Goal: Find specific page/section: Find specific page/section

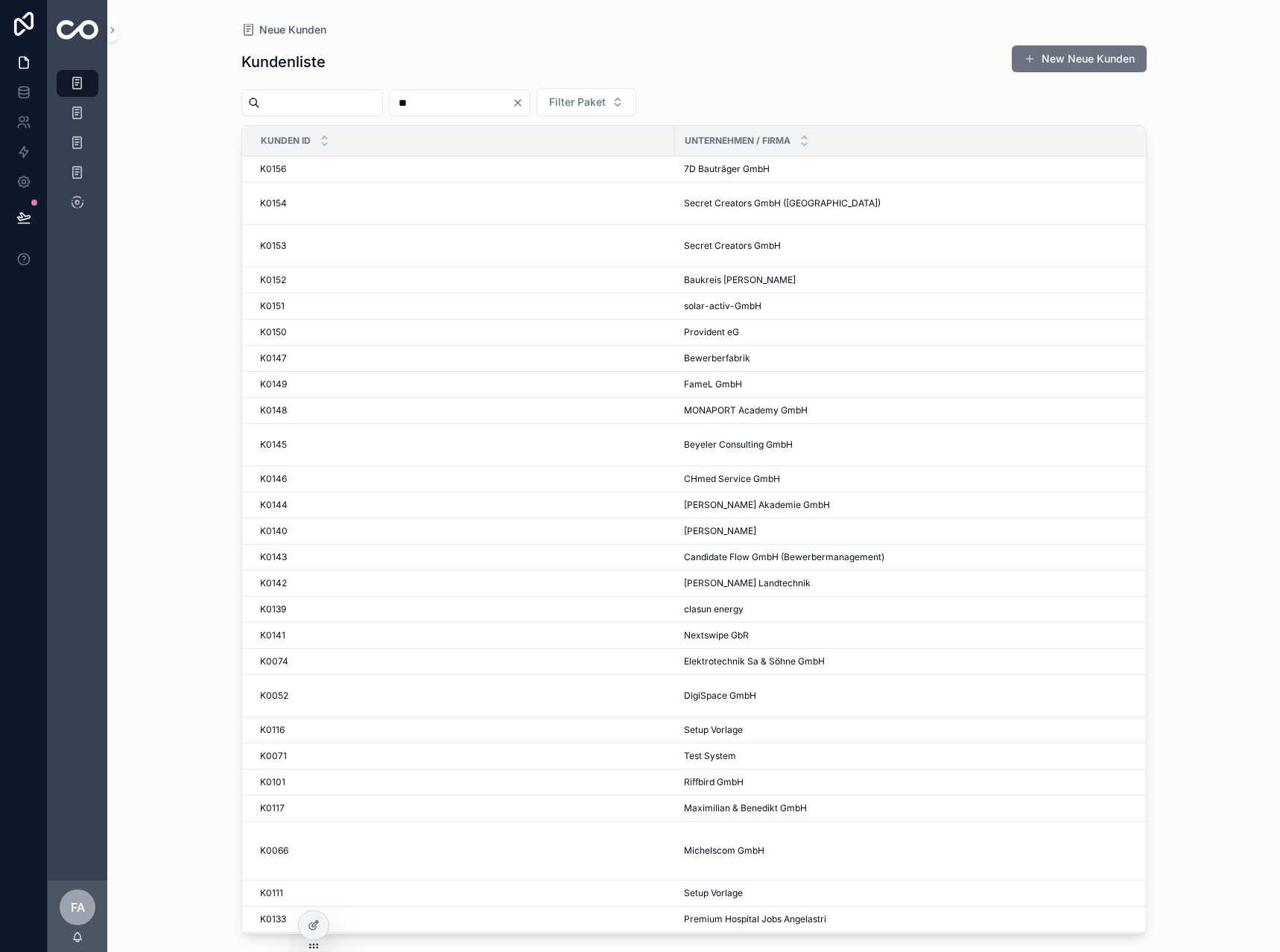
type input "**"
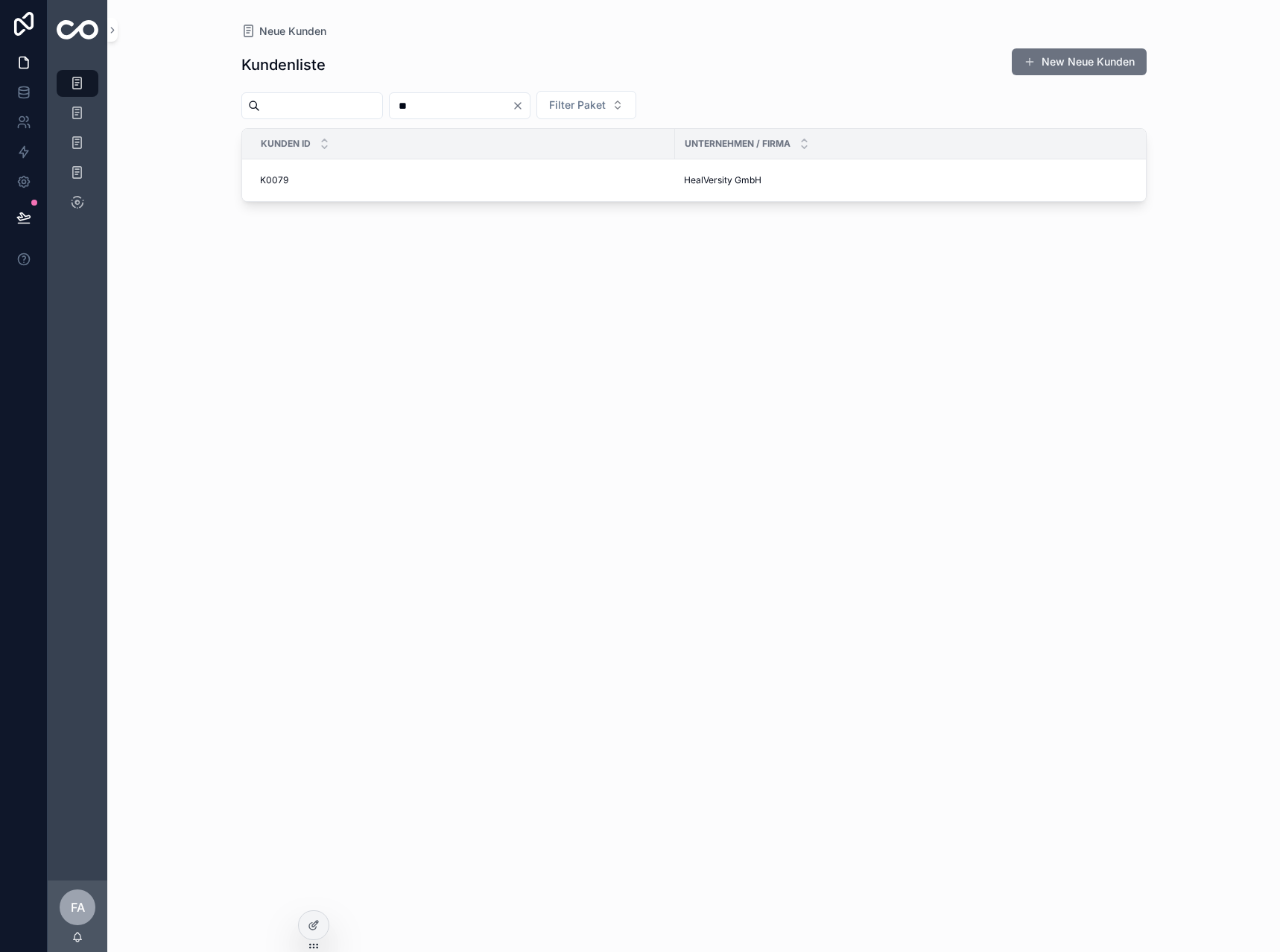
click at [621, 35] on div "Neue Kunden" at bounding box center [694, 31] width 905 height 15
click at [298, 181] on div "K0079 K0079" at bounding box center [463, 180] width 406 height 12
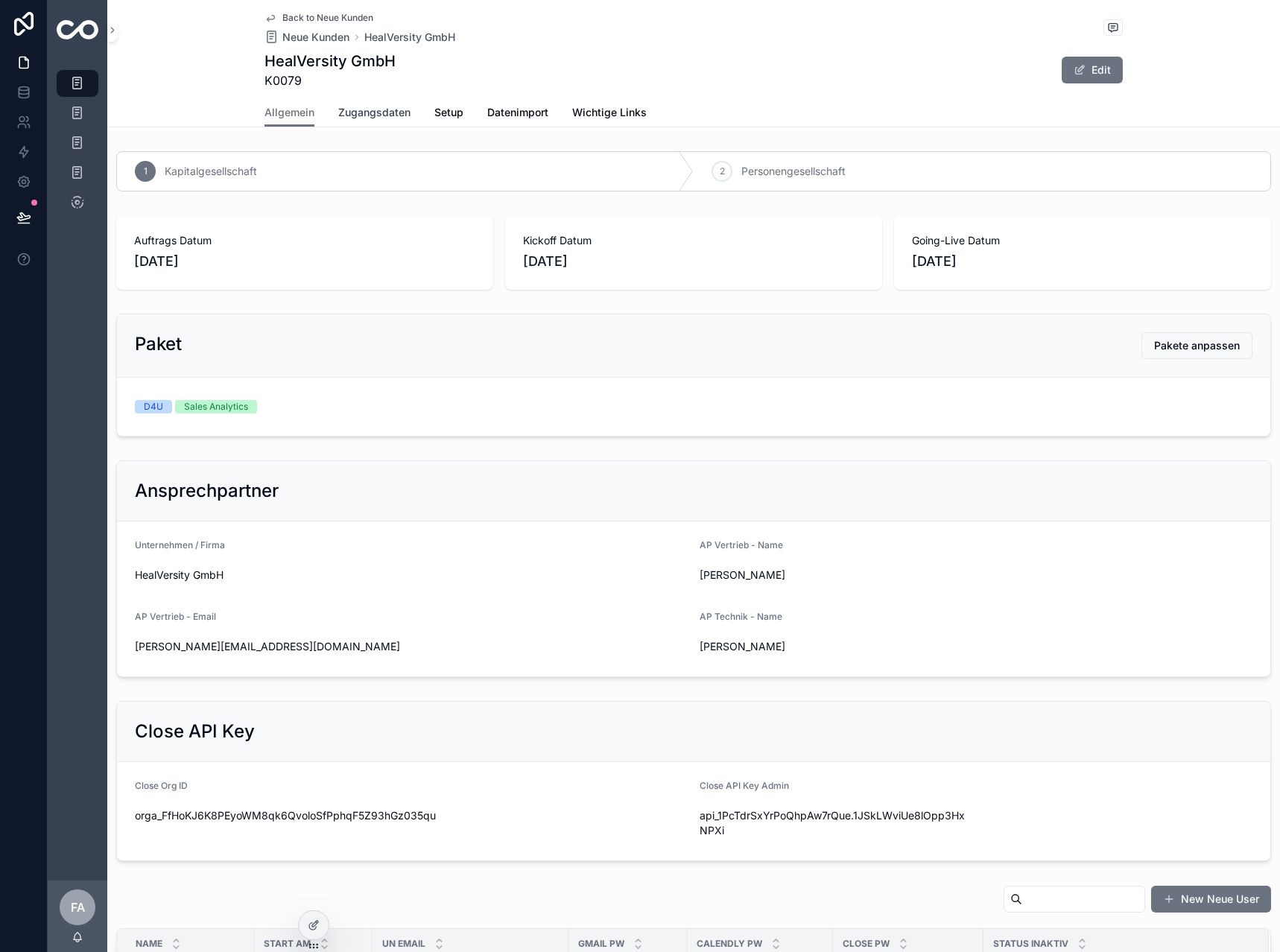
click at [358, 106] on span "Zugangsdaten" at bounding box center [375, 112] width 72 height 15
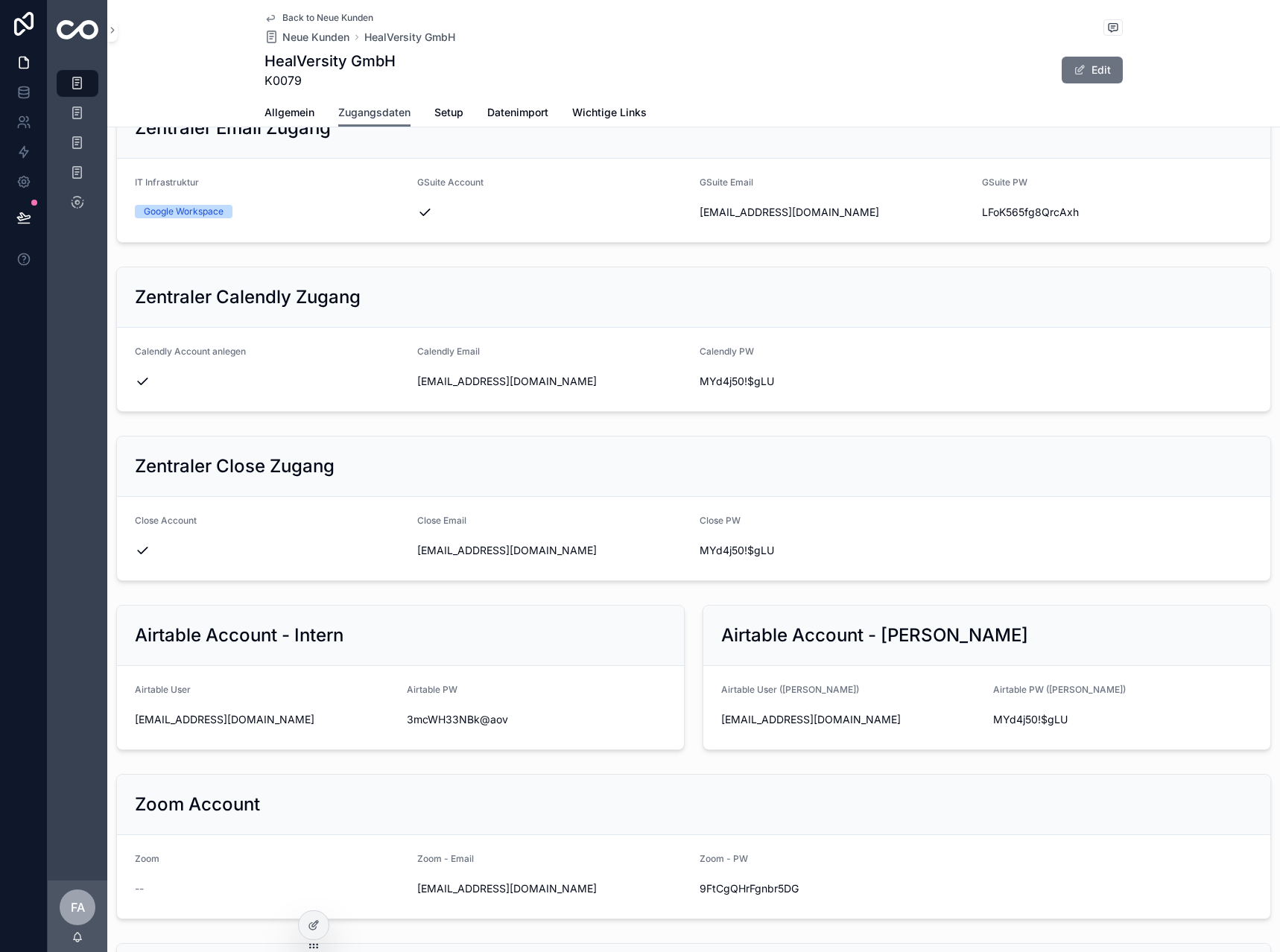
scroll to position [447, 0]
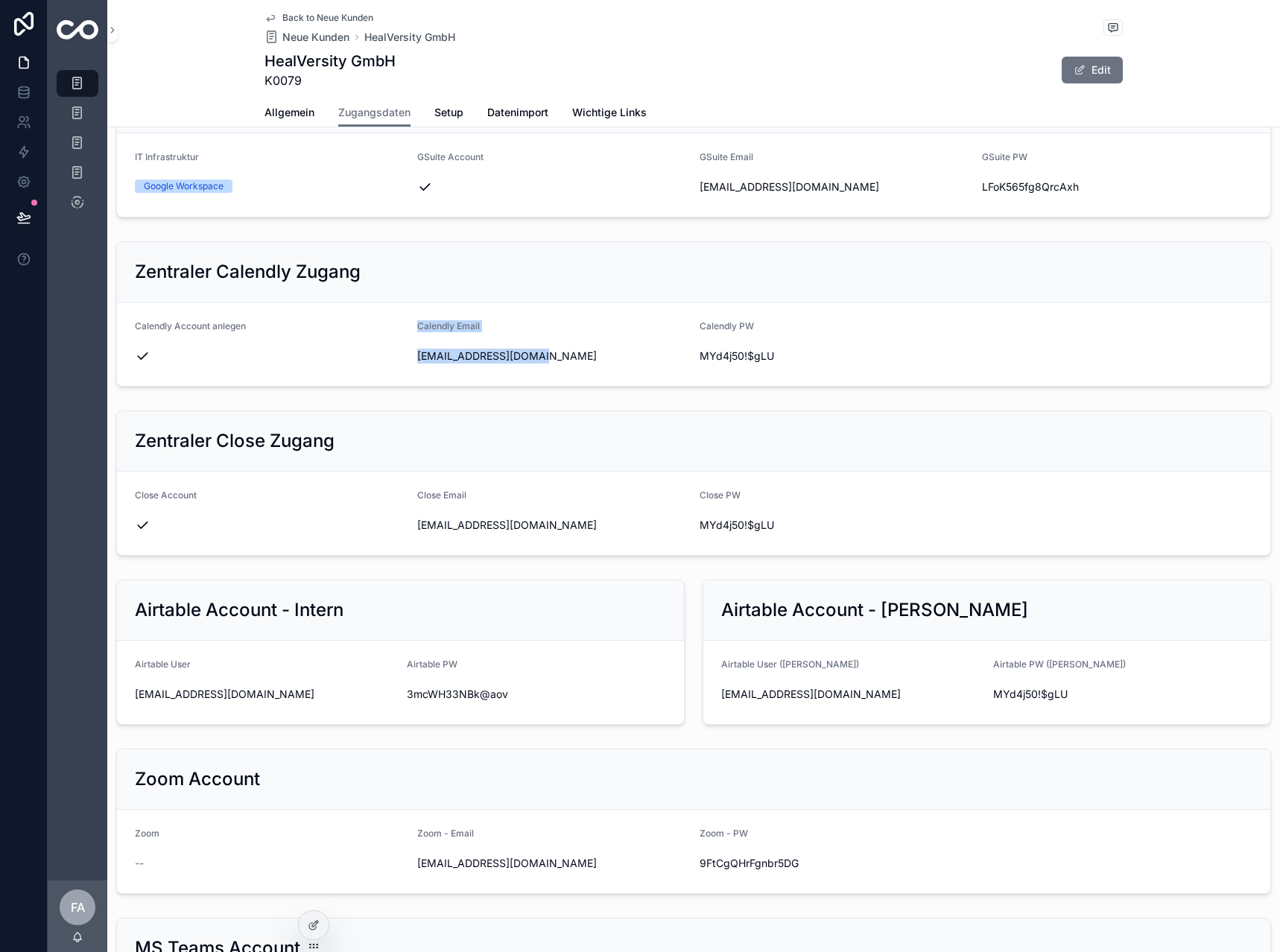
drag, startPoint x: 553, startPoint y: 349, endPoint x: 402, endPoint y: 344, distance: 151.1
click at [402, 344] on form "Calendly Account anlegen Calendly Email [EMAIL_ADDRESS][DOMAIN_NAME] Calendly P…" at bounding box center [694, 344] width 1154 height 83
drag, startPoint x: 387, startPoint y: 368, endPoint x: 400, endPoint y: 369, distance: 13.0
click at [388, 368] on form "Calendly Account anlegen Calendly Email [EMAIL_ADDRESS][DOMAIN_NAME] Calendly P…" at bounding box center [694, 344] width 1154 height 83
click at [408, 354] on icon "scrollable content" at bounding box center [410, 357] width 7 height 7
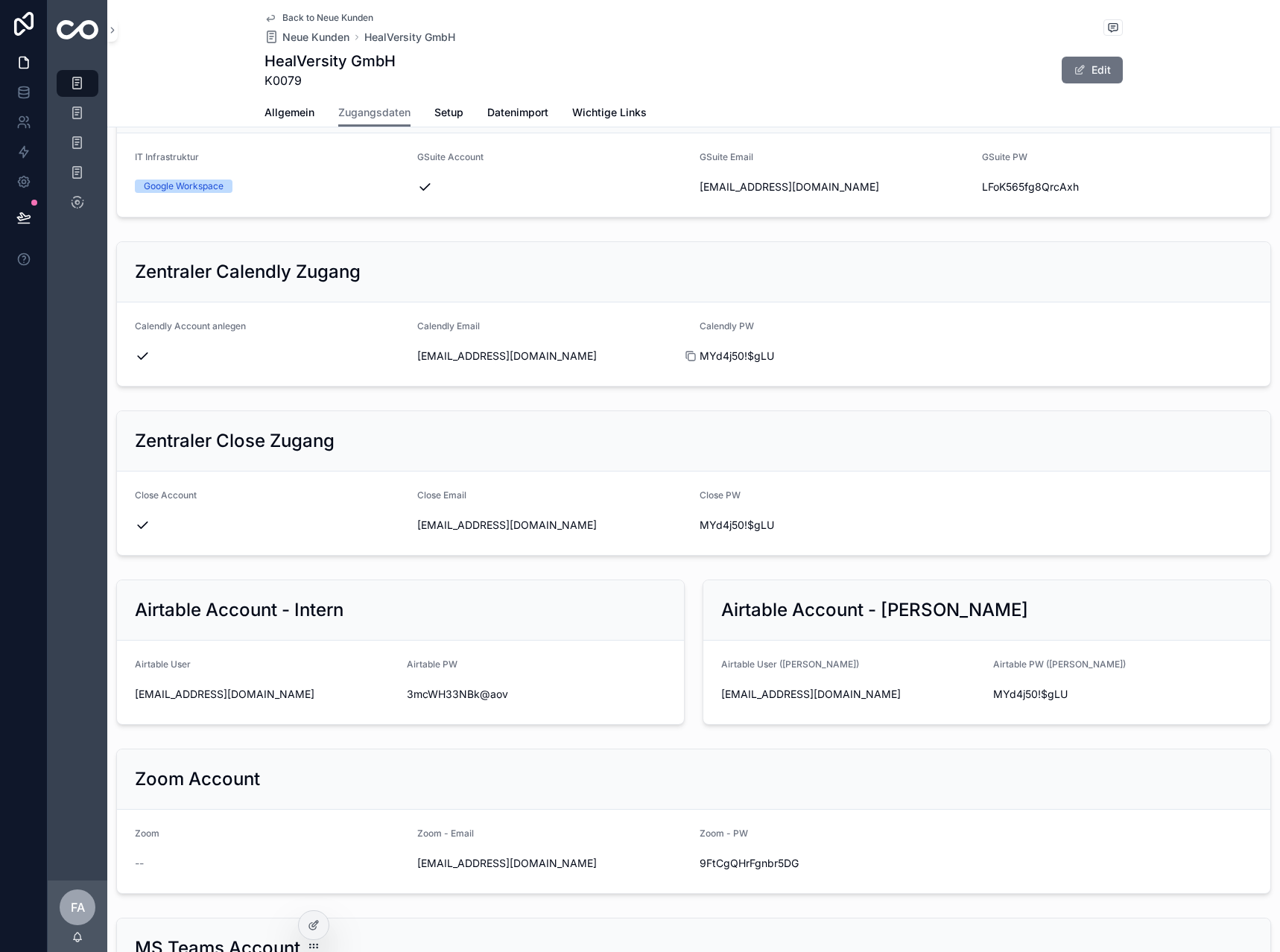
click at [687, 362] on icon "scrollable content" at bounding box center [691, 356] width 12 height 12
